Goal: Transaction & Acquisition: Purchase product/service

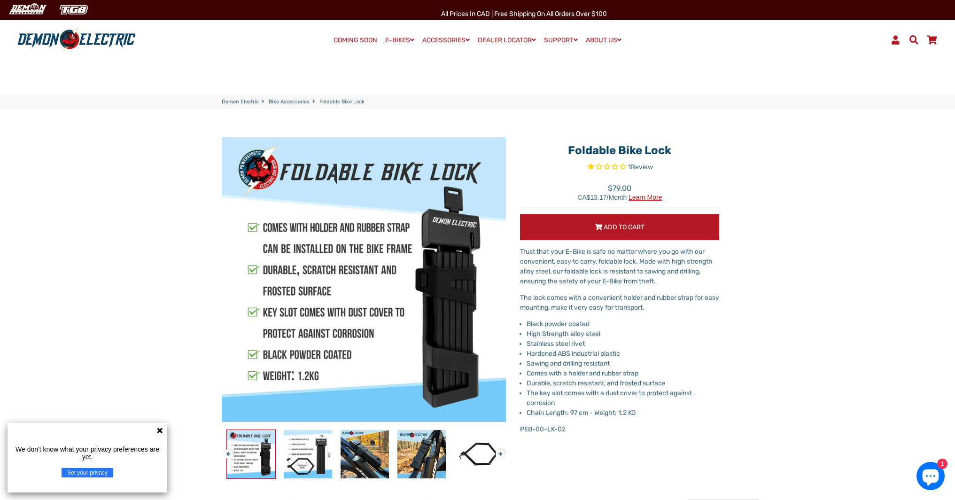
select select "******"
click at [156, 430] on icon at bounding box center [160, 431] width 8 height 8
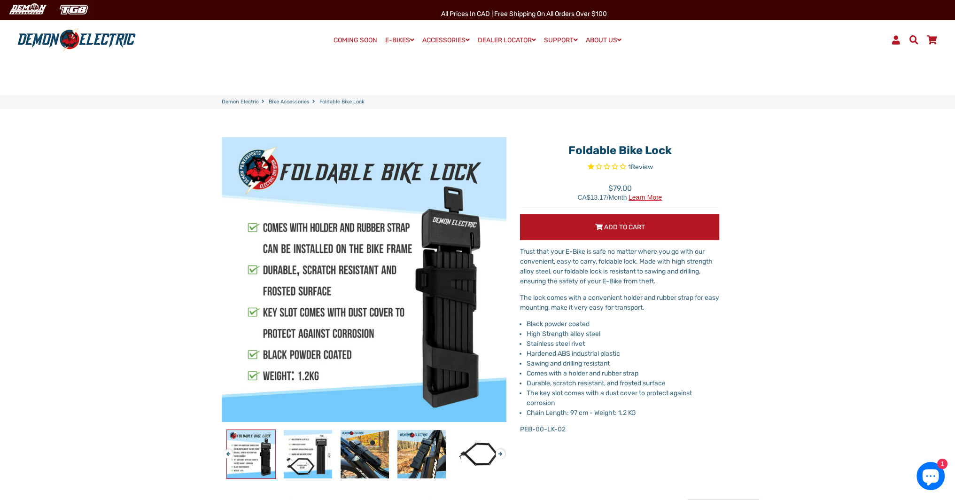
drag, startPoint x: 612, startPoint y: 147, endPoint x: 677, endPoint y: 149, distance: 64.4
click at [677, 149] on h1 "Foldable Bike Lock" at bounding box center [619, 151] width 199 height 14
copy h1 "Foldable Bike Lock"
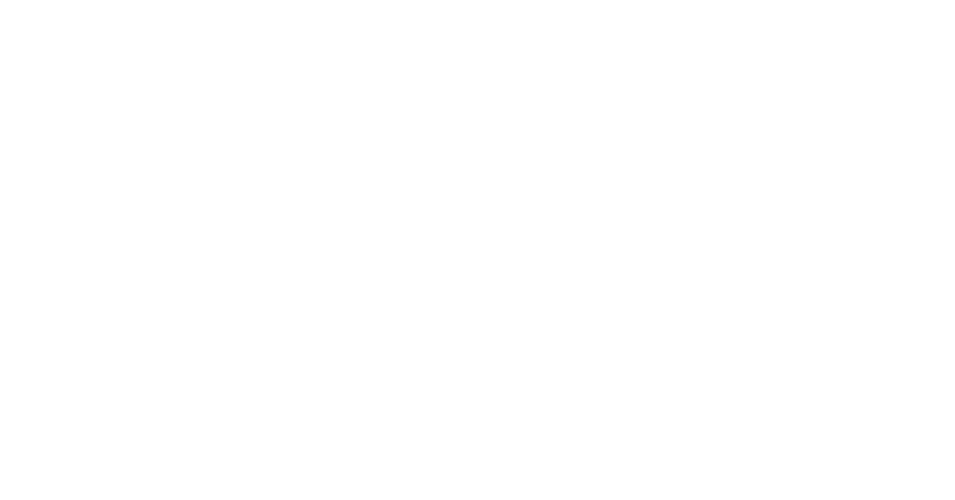
select select "******"
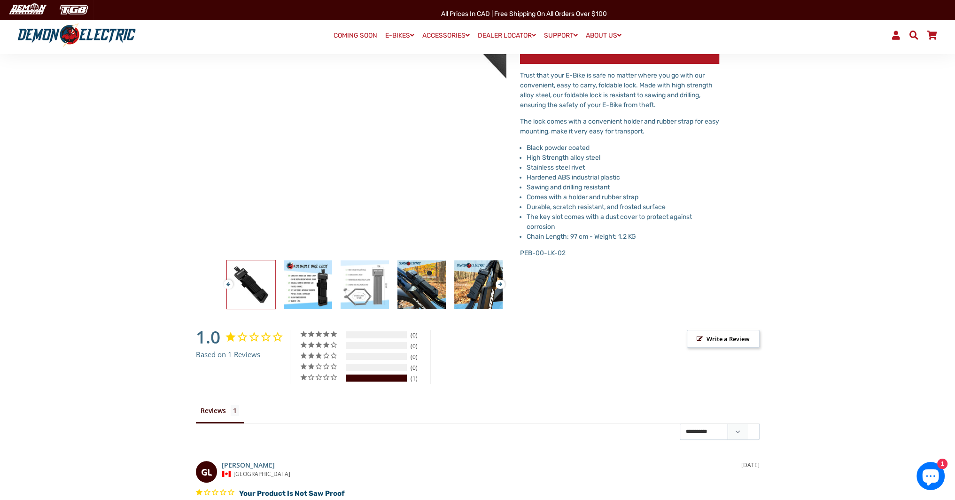
scroll to position [188, 0]
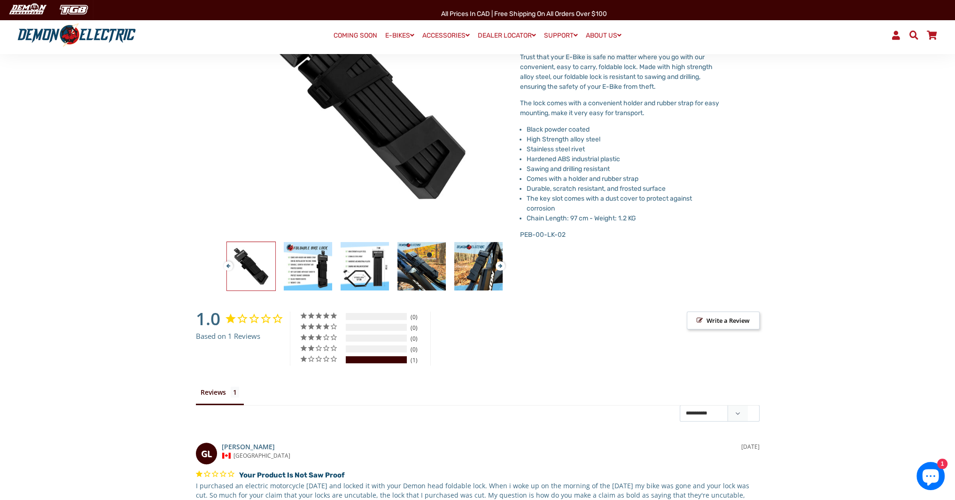
click at [338, 278] on div at bounding box center [421, 266] width 967 height 49
click at [327, 275] on img at bounding box center [308, 266] width 48 height 48
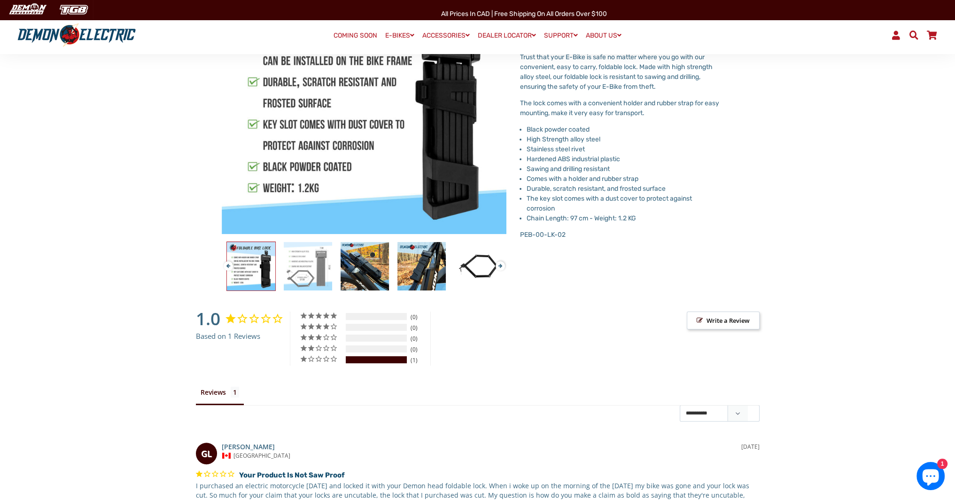
click at [349, 269] on div at bounding box center [365, 266] width 967 height 49
click at [306, 271] on img at bounding box center [308, 266] width 48 height 48
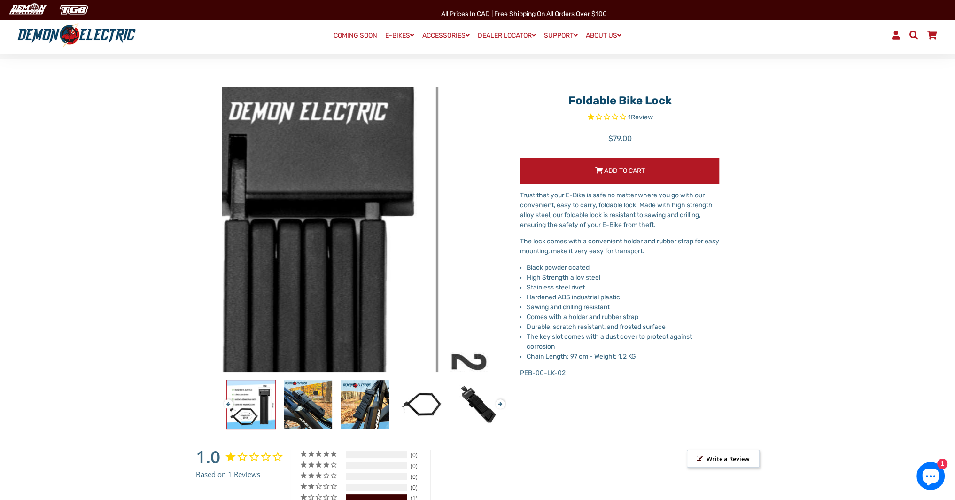
scroll to position [0, 0]
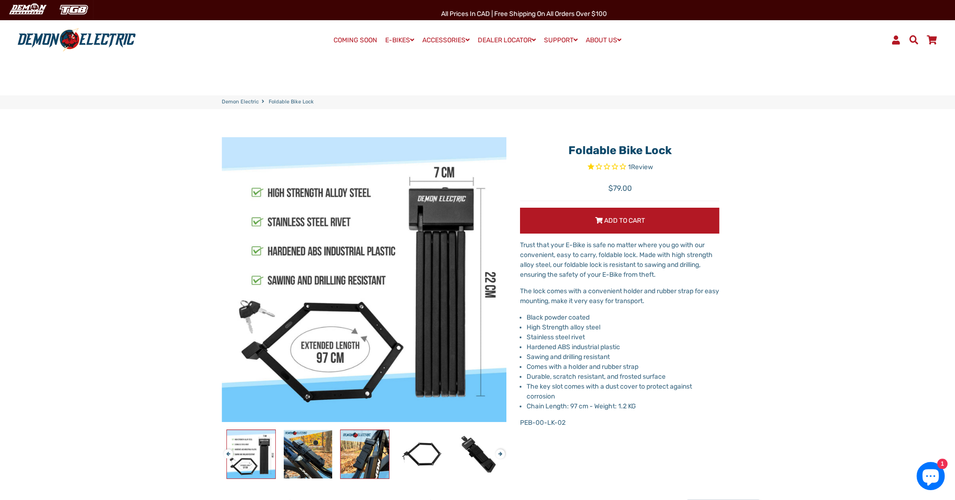
click at [355, 449] on img at bounding box center [365, 454] width 48 height 48
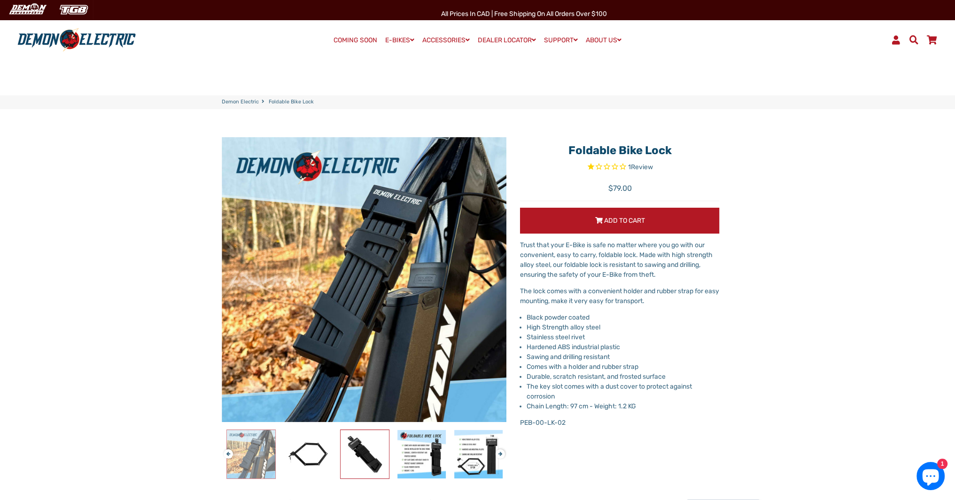
click at [355, 449] on img at bounding box center [365, 454] width 48 height 48
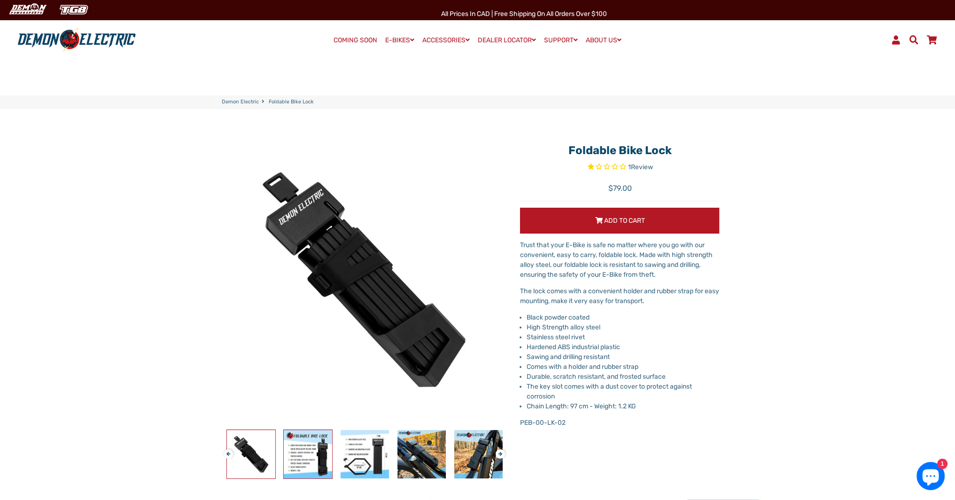
click at [308, 454] on img at bounding box center [308, 454] width 48 height 48
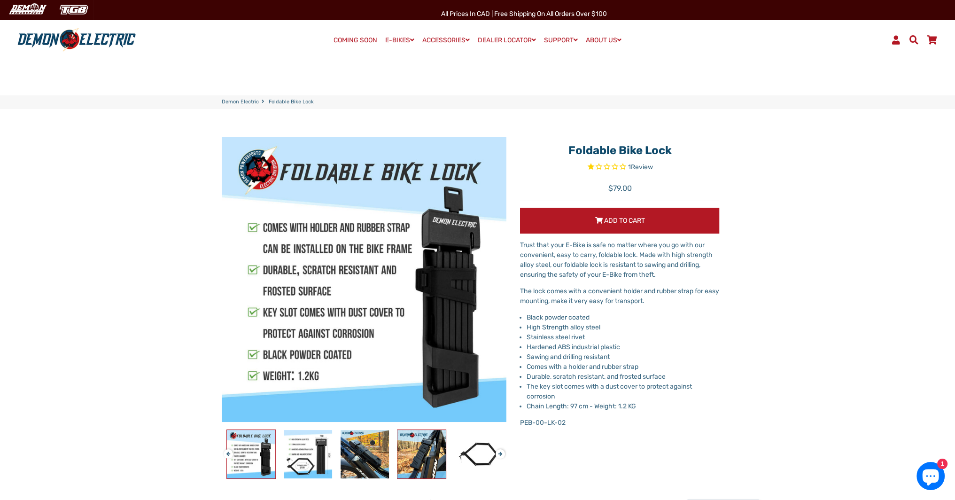
click at [430, 456] on img at bounding box center [422, 454] width 48 height 48
